Goal: Find specific page/section: Find specific page/section

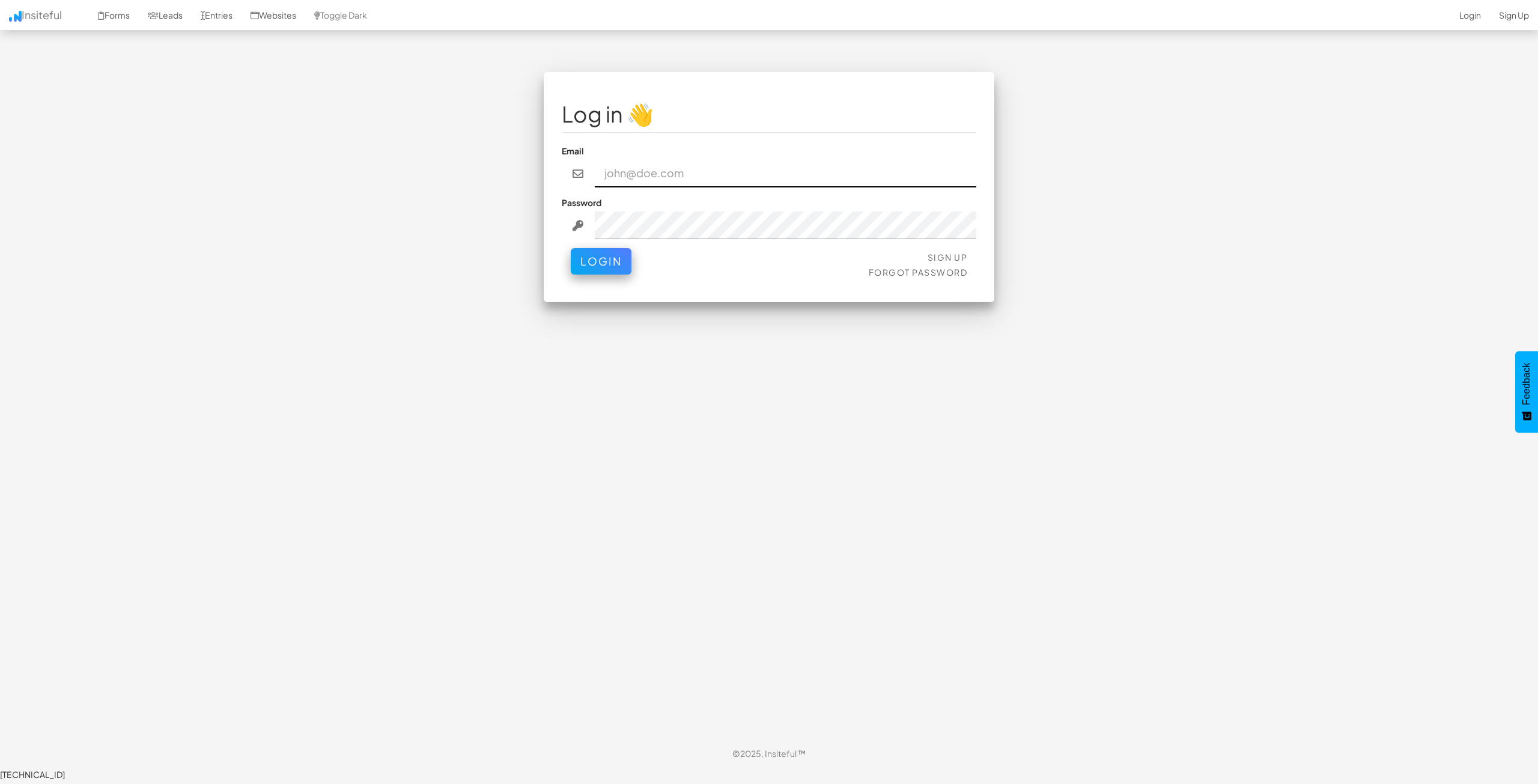
type input "[EMAIL_ADDRESS][DOMAIN_NAME]"
click at [577, 258] on button "Login" at bounding box center [601, 258] width 61 height 27
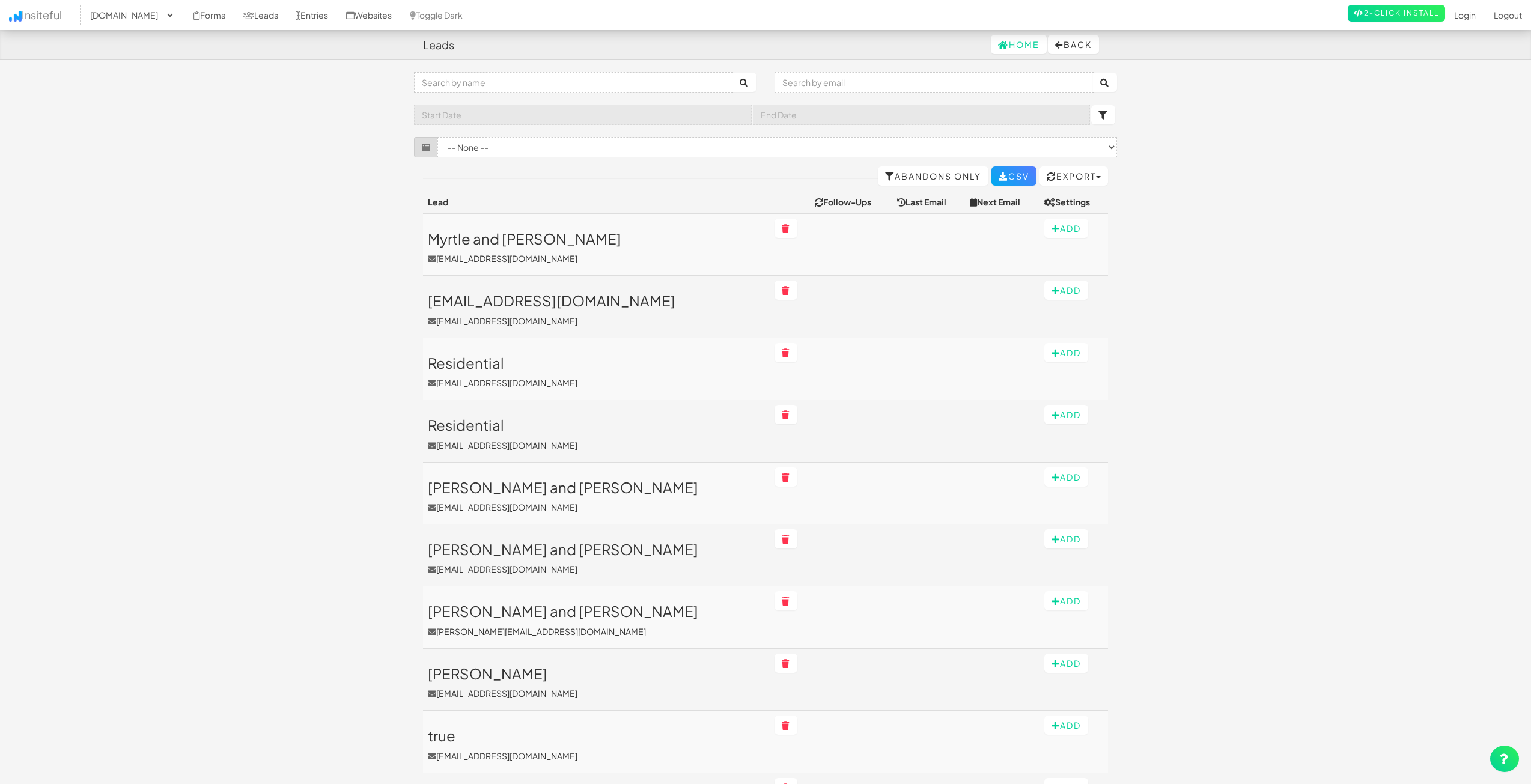
select select "2362"
click at [287, 18] on link "Leads" at bounding box center [261, 15] width 53 height 30
click at [235, 17] on link "Forms" at bounding box center [210, 15] width 50 height 30
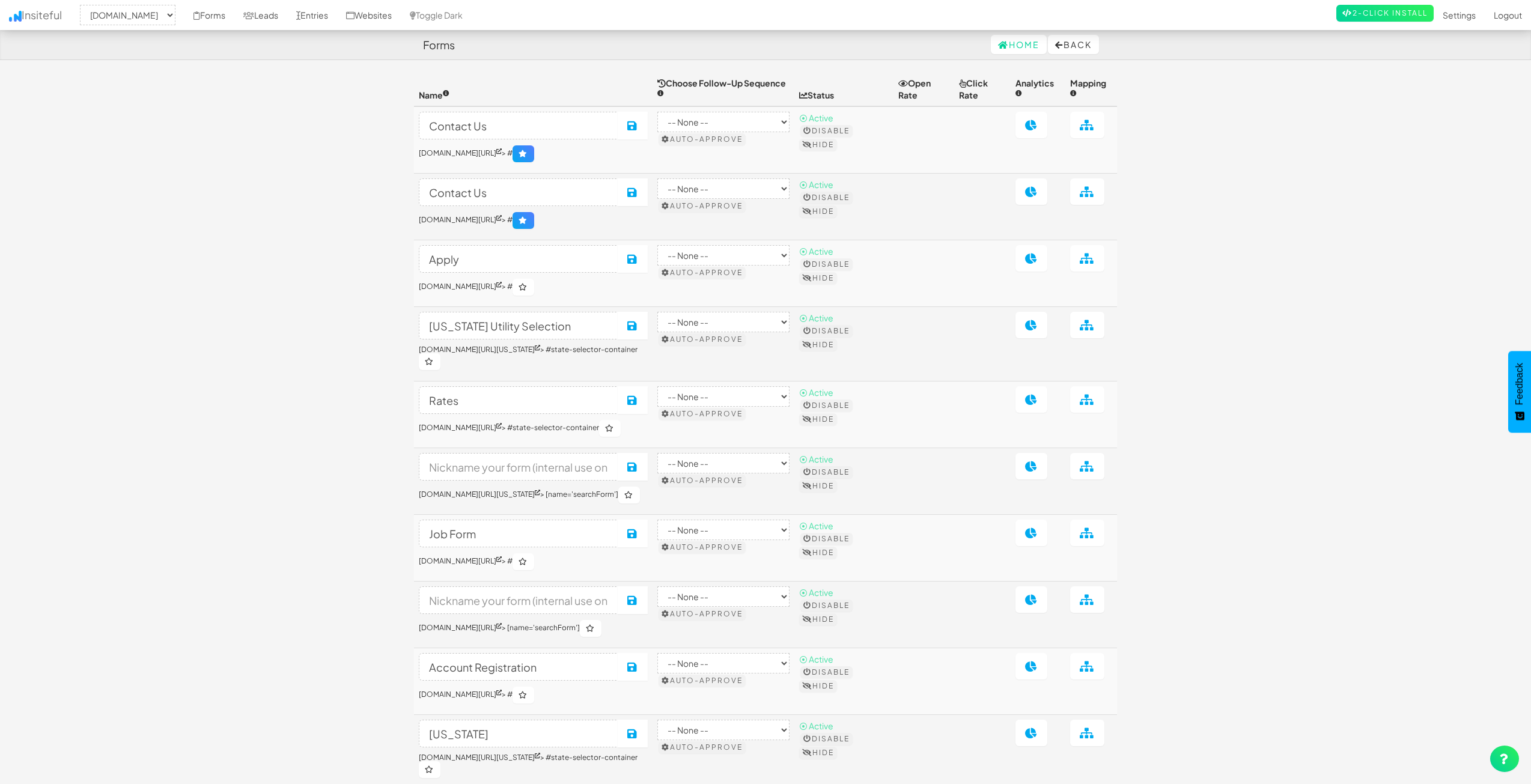
select select "2362"
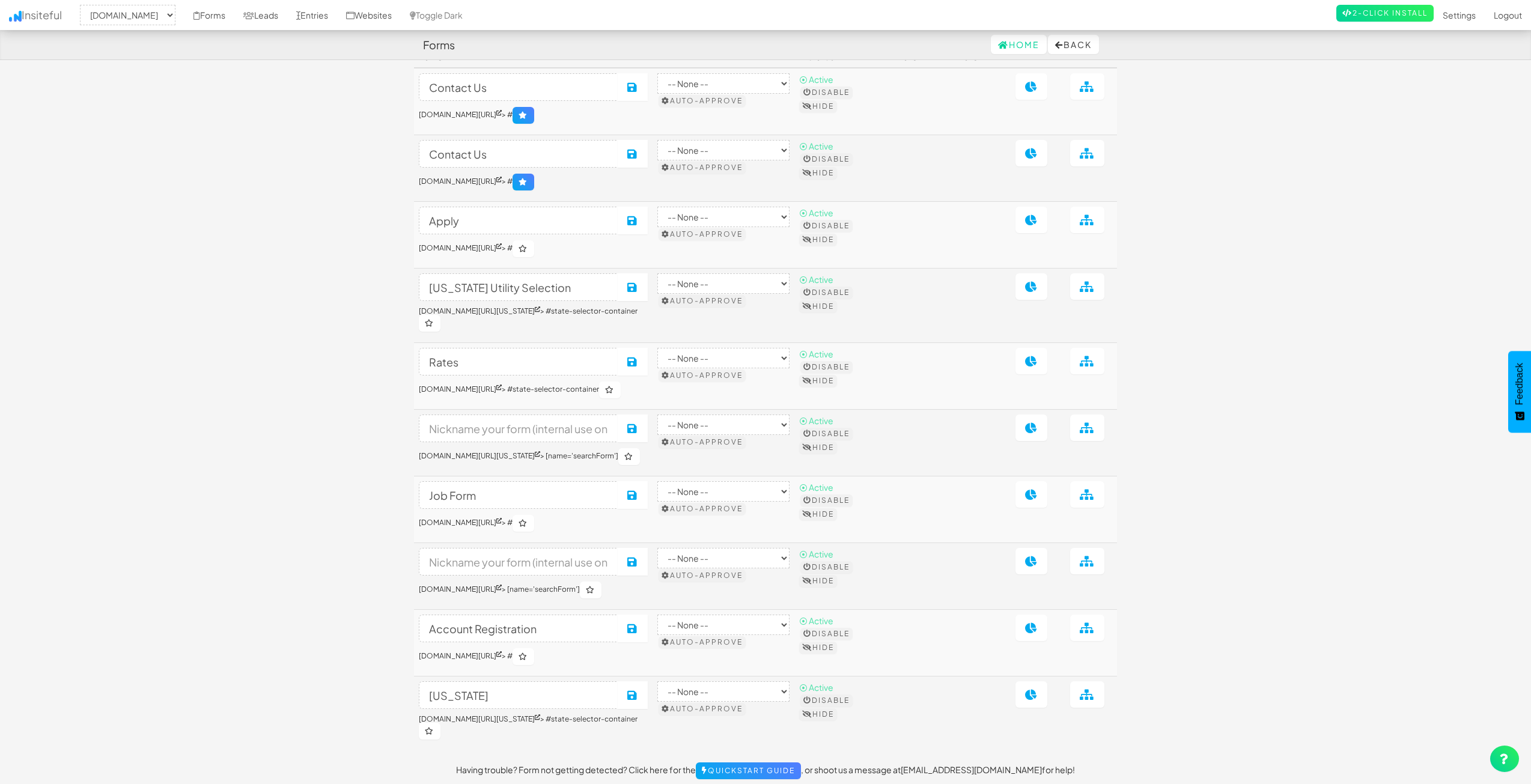
scroll to position [105, 0]
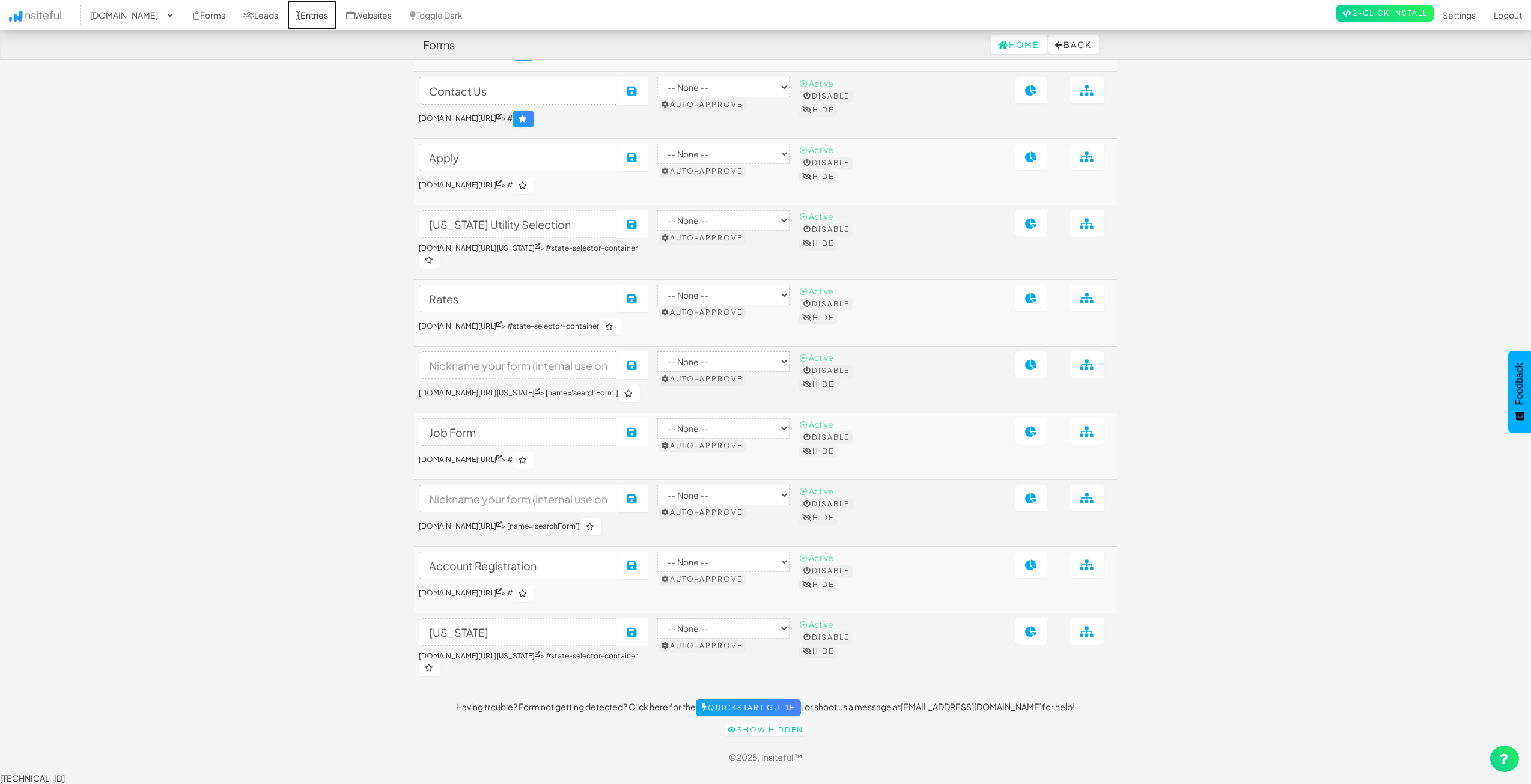
click at [337, 21] on link "Entries" at bounding box center [312, 15] width 50 height 30
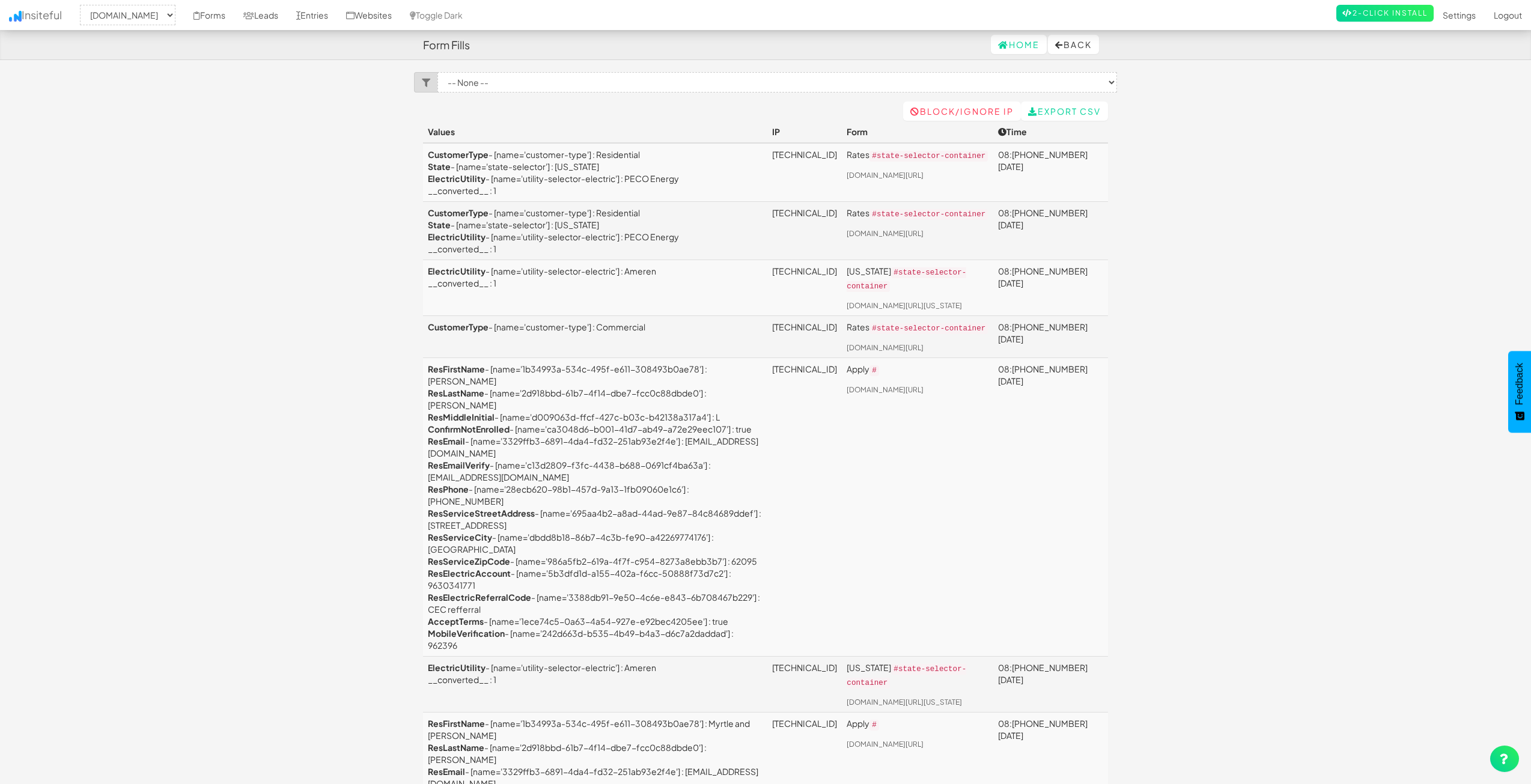
select select "2362"
drag, startPoint x: 235, startPoint y: 11, endPoint x: 247, endPoint y: 17, distance: 13.4
click at [235, 11] on link "Forms" at bounding box center [210, 15] width 50 height 30
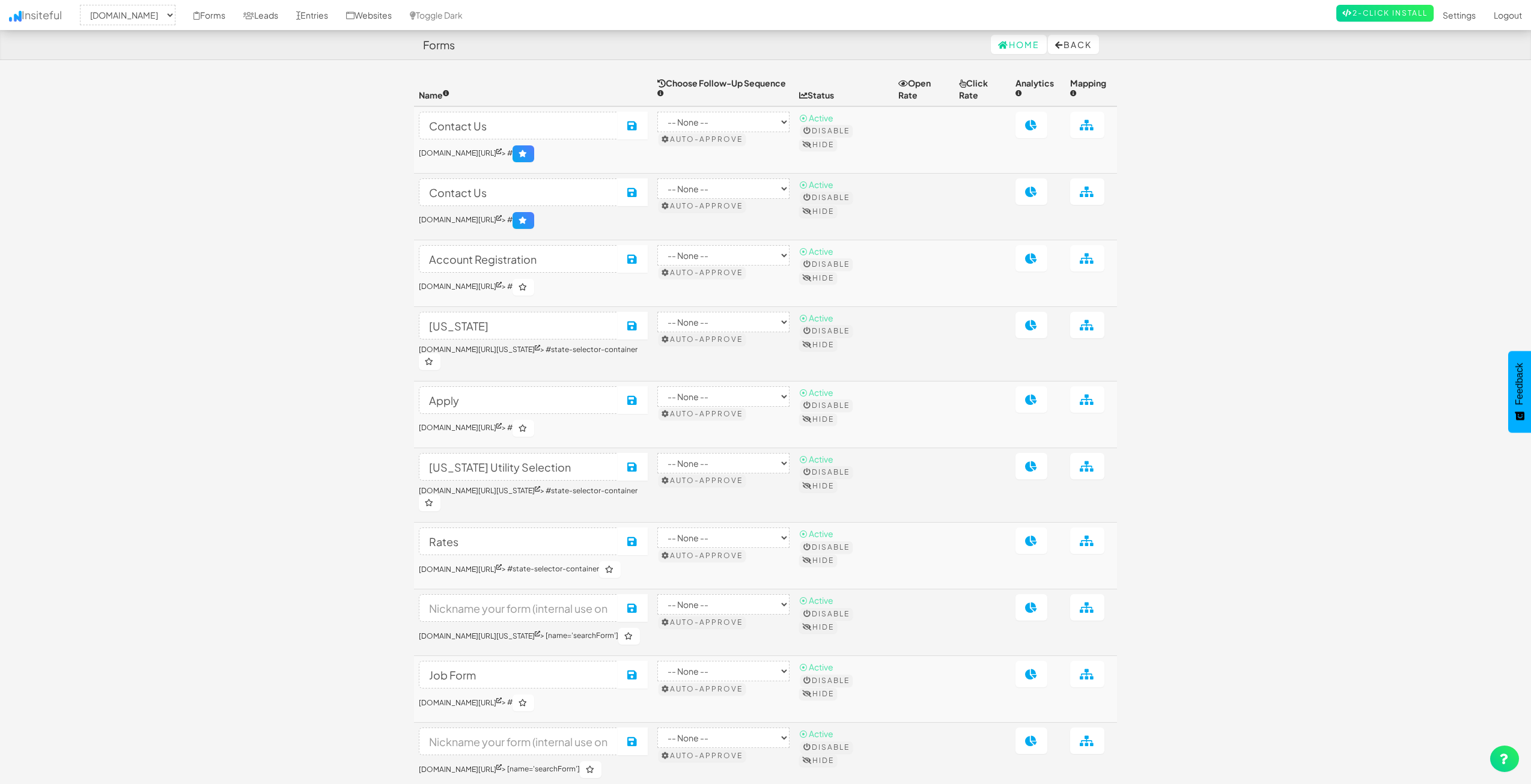
select select "2362"
click at [337, 17] on link "Entries" at bounding box center [312, 15] width 50 height 30
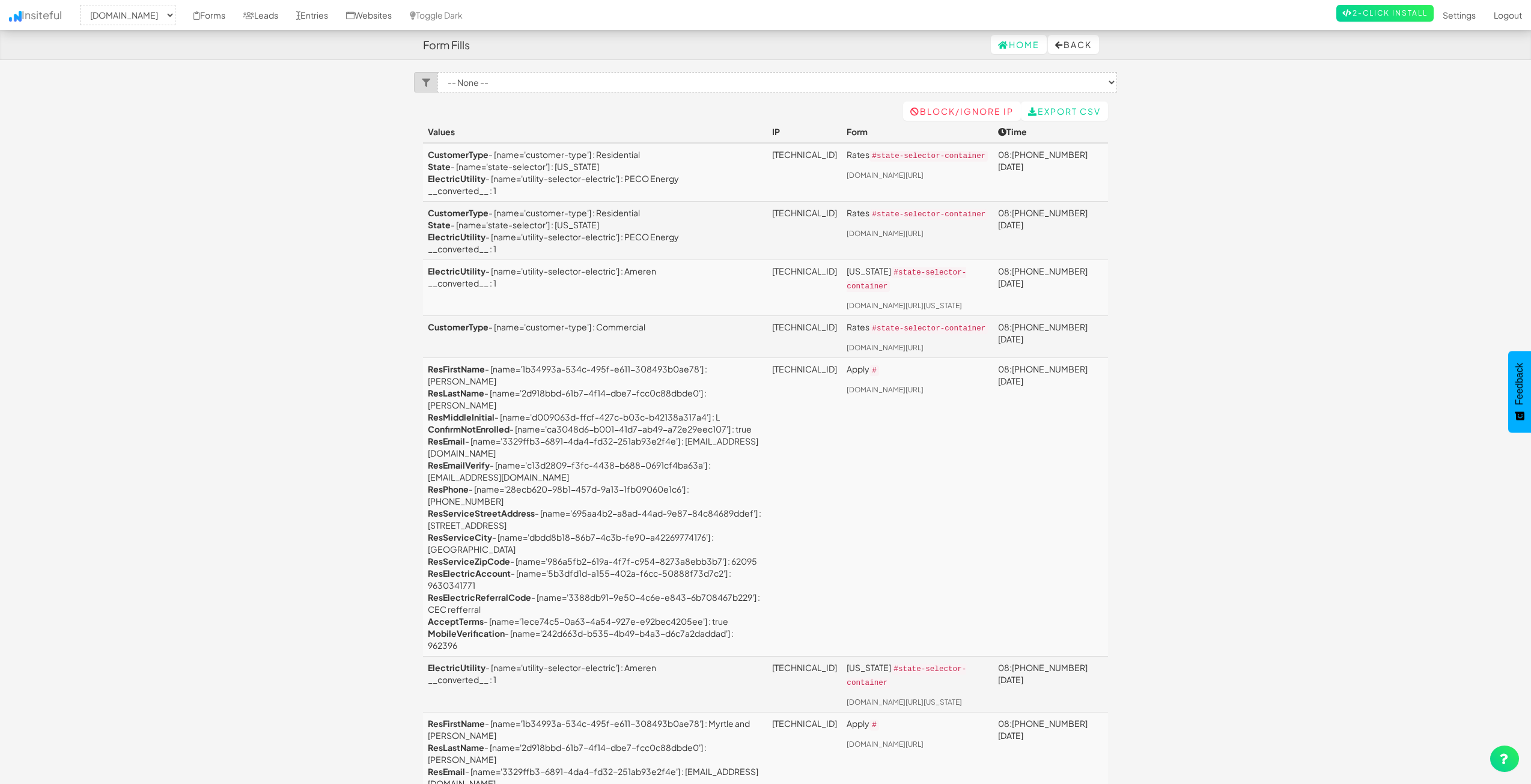
select select "2362"
